Goal: Find specific page/section

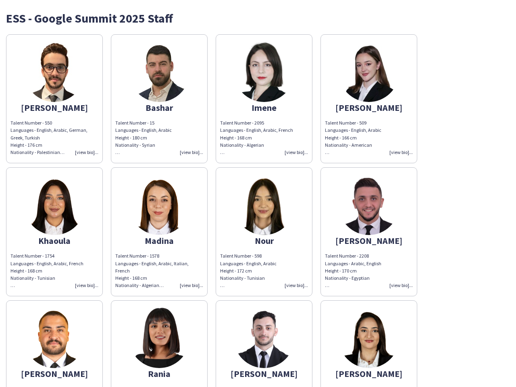
click at [258, 194] on img at bounding box center [264, 205] width 61 height 61
click at [54, 99] on img at bounding box center [54, 72] width 61 height 61
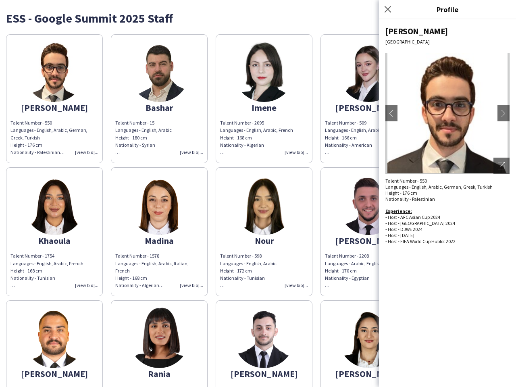
click at [159, 99] on img at bounding box center [159, 72] width 61 height 61
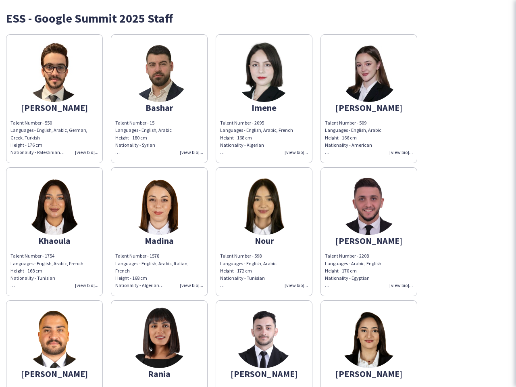
click at [264, 99] on img at bounding box center [264, 72] width 61 height 61
click at [369, 99] on img at bounding box center [369, 72] width 61 height 61
click at [54, 232] on img at bounding box center [54, 205] width 61 height 61
click at [159, 232] on img at bounding box center [159, 205] width 61 height 61
click at [264, 232] on img at bounding box center [264, 205] width 61 height 61
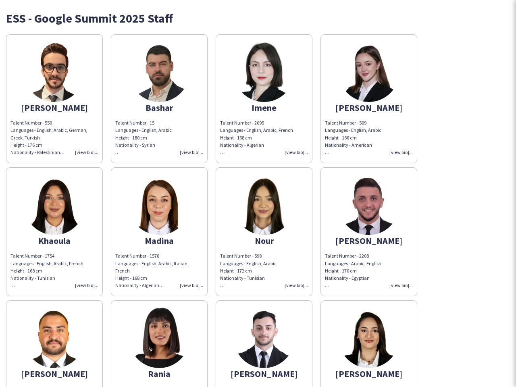
click at [369, 232] on img at bounding box center [369, 205] width 61 height 61
click at [54, 344] on img at bounding box center [54, 338] width 61 height 61
